Goal: Use online tool/utility

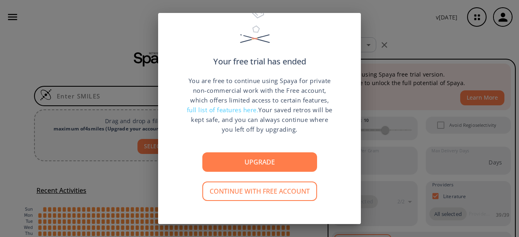
scroll to position [45, 0]
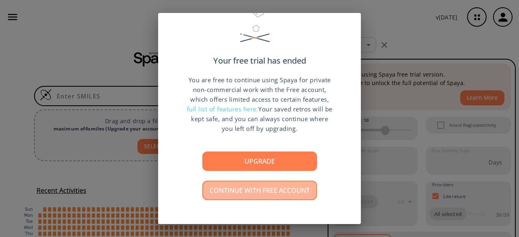
click at [260, 190] on button "Continue with free account" at bounding box center [259, 190] width 115 height 19
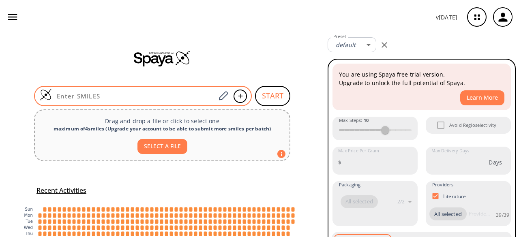
click at [68, 97] on input at bounding box center [134, 96] width 164 height 8
paste input "O=C1C(C(O)=O)=CNC2=NC=NC=C21"
type input "O=C1C(C(O)=O)=CNC2=NC=NC=C21"
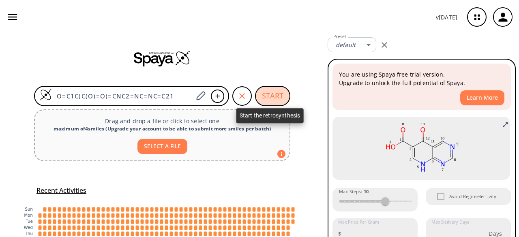
click at [275, 97] on button "START" at bounding box center [272, 96] width 35 height 20
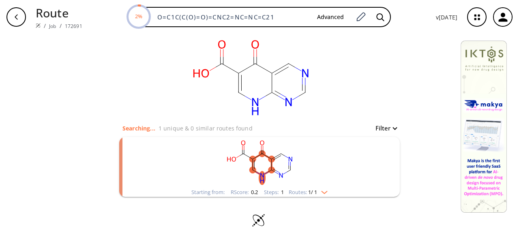
click at [325, 189] on img "clusters" at bounding box center [322, 191] width 11 height 6
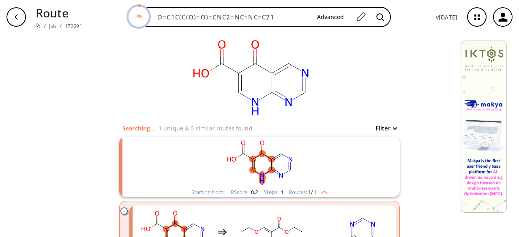
click at [418, 202] on div "clear Searching... 1 unique & 0 similar routes found Filter Starting from: RSco…" at bounding box center [259, 175] width 519 height 283
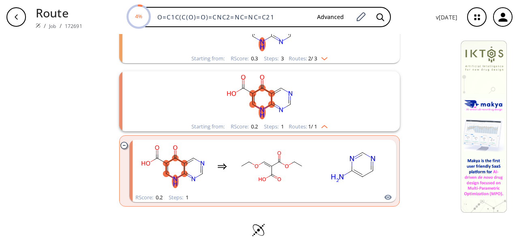
scroll to position [216, 0]
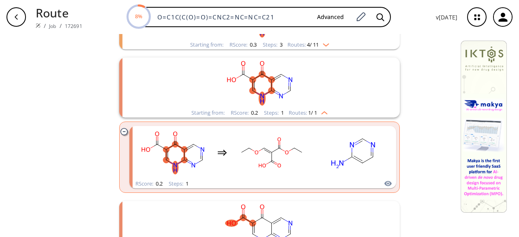
click at [438, 164] on div "clear Searching... 11 unique & 12 similar routes found Filter Starting from: RS…" at bounding box center [259, 61] width 519 height 487
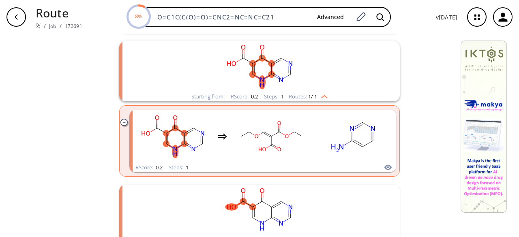
scroll to position [264, 0]
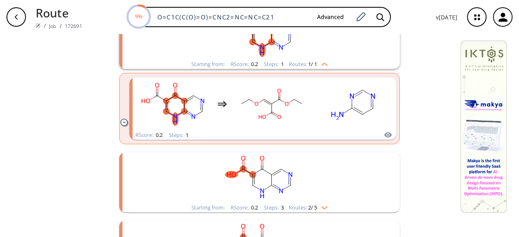
click at [321, 208] on img "clusters" at bounding box center [322, 206] width 11 height 6
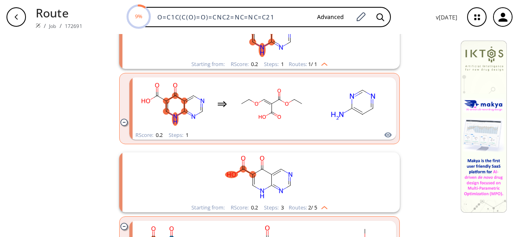
click at [411, 165] on div "clear Searching... 14 unique & 14 similar routes found Filter Starting from: [G…" at bounding box center [259, 121] width 519 height 702
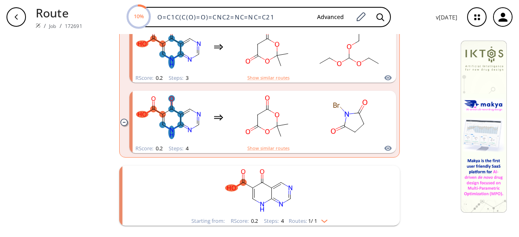
scroll to position [491, 0]
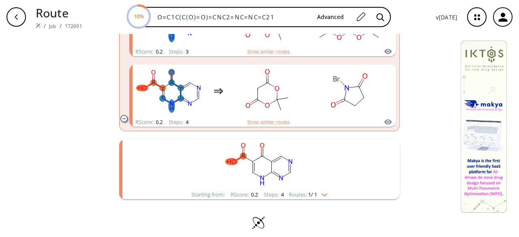
click at [318, 193] on img "clusters" at bounding box center [322, 193] width 11 height 6
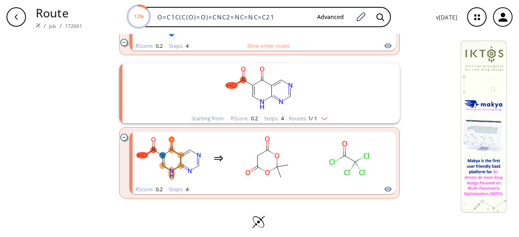
scroll to position [573, 0]
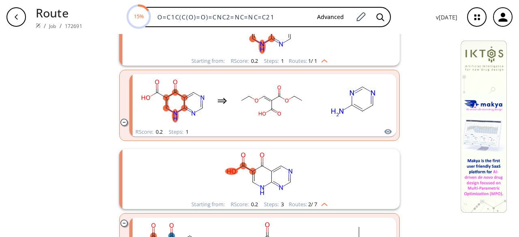
scroll to position [232, 0]
